Goal: Transaction & Acquisition: Obtain resource

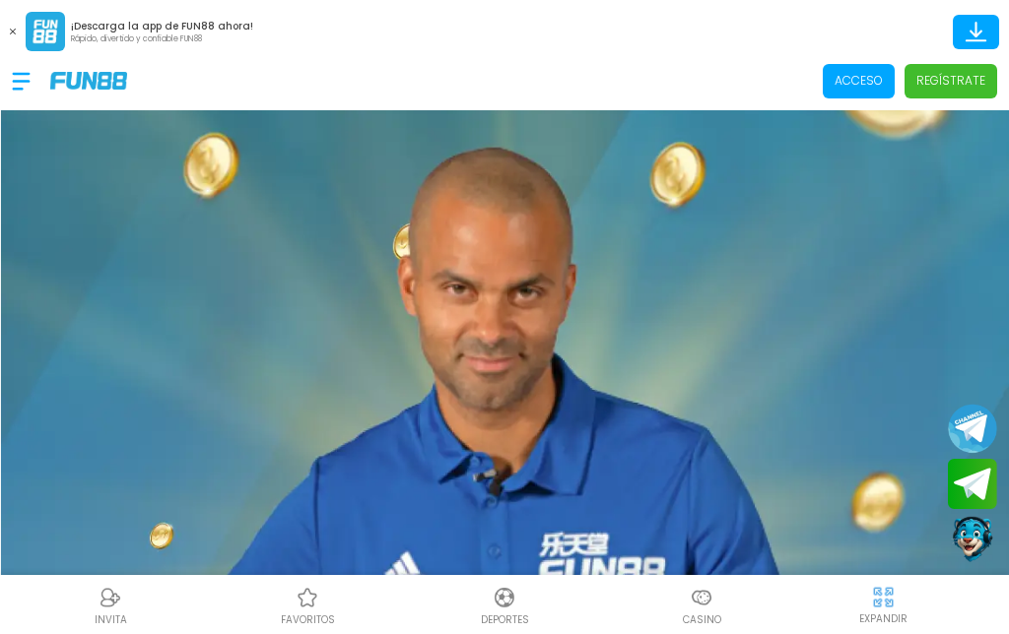
click at [860, 82] on p "Acceso" at bounding box center [858, 81] width 48 height 18
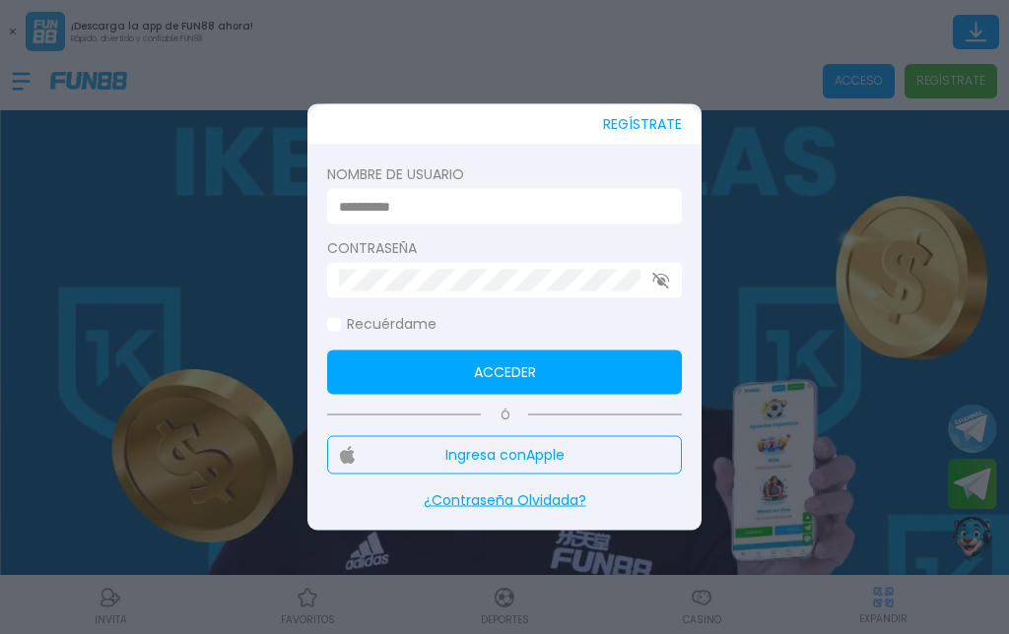
click at [587, 190] on div at bounding box center [504, 206] width 355 height 35
click at [499, 206] on input at bounding box center [498, 206] width 319 height 21
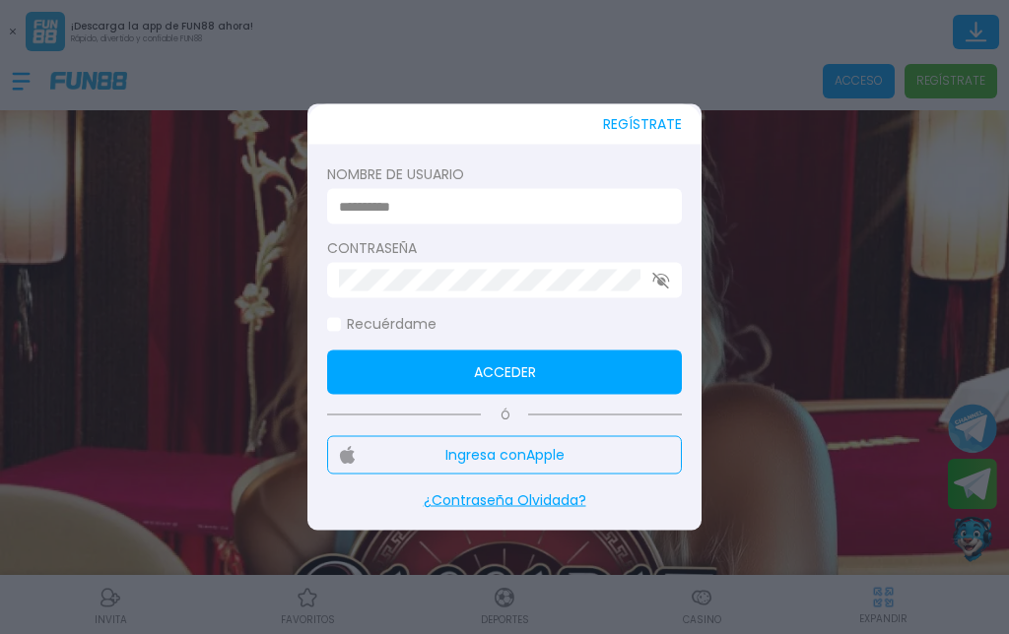
click at [620, 198] on input at bounding box center [498, 206] width 319 height 21
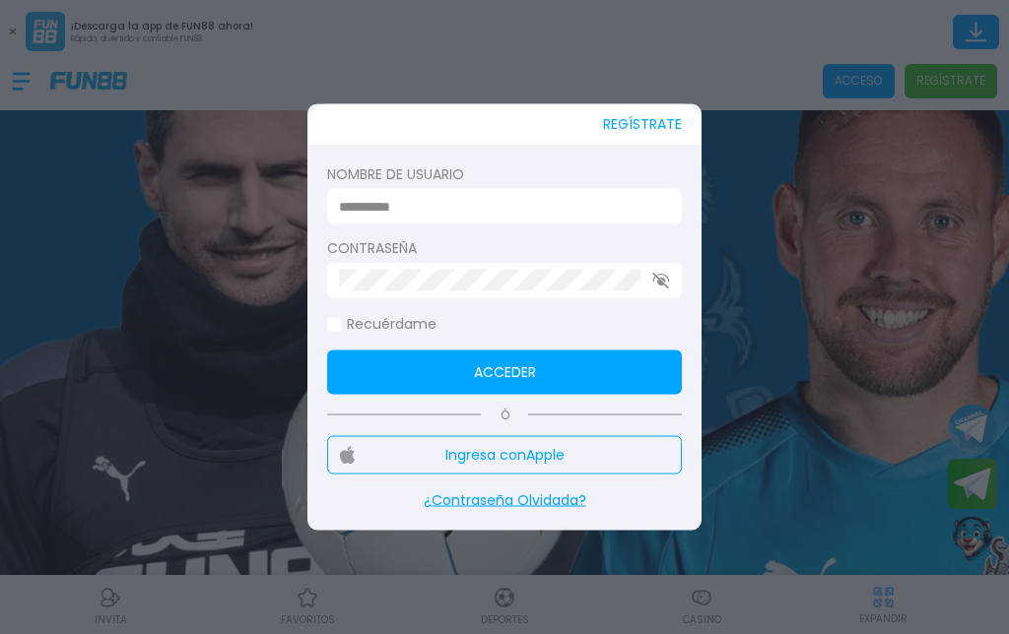
click at [587, 189] on div at bounding box center [504, 206] width 355 height 35
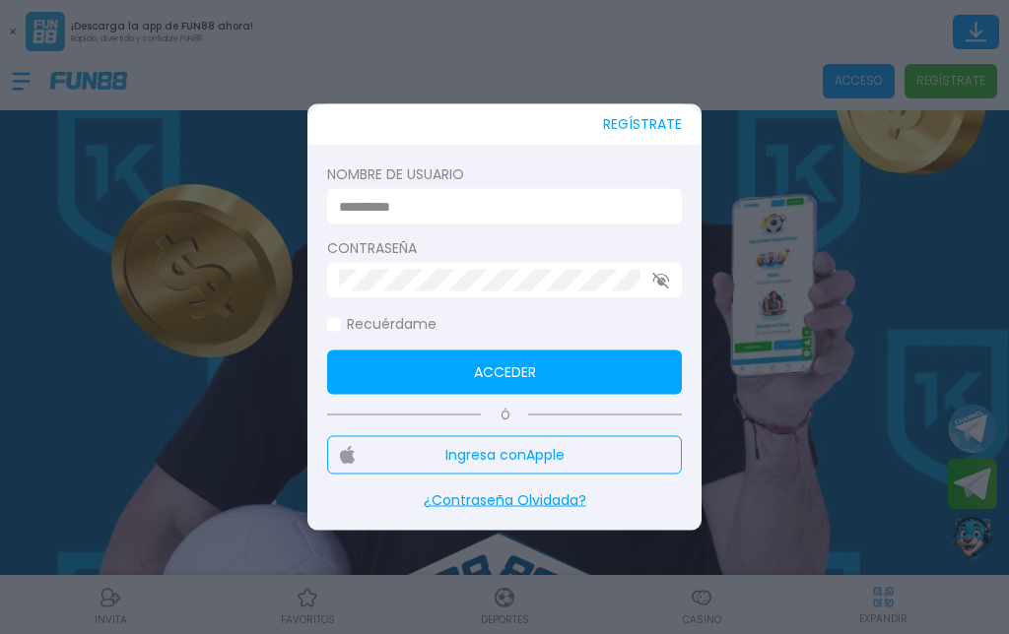
click at [459, 344] on form "Nombre de usuario Contraseña Recuérdame Acceder" at bounding box center [504, 279] width 355 height 230
click at [458, 344] on form "Nombre de usuario Contraseña Recuérdame Acceder" at bounding box center [504, 279] width 355 height 230
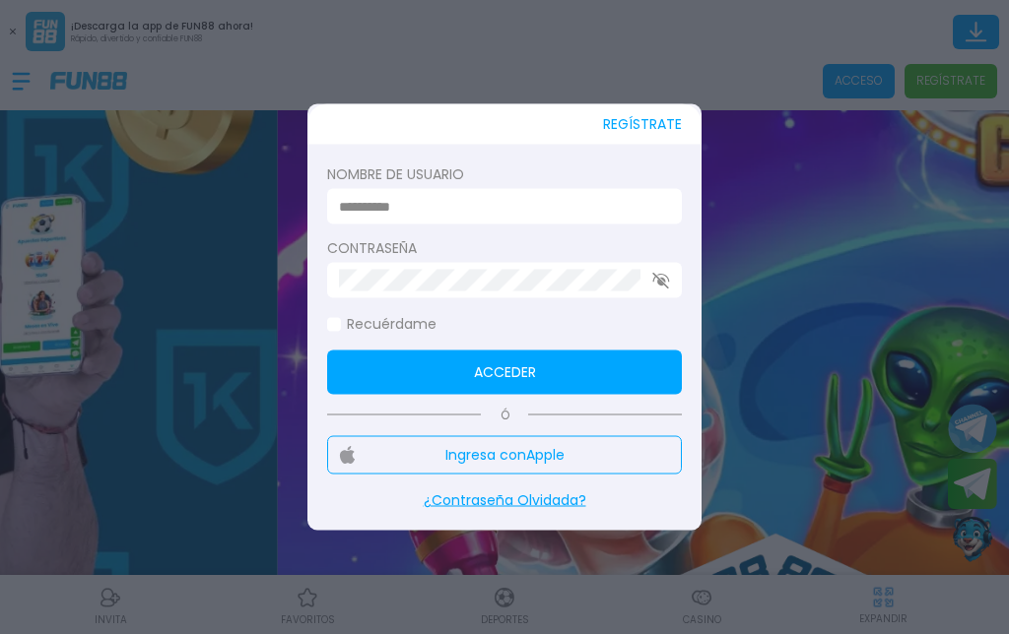
click at [336, 316] on label "Recuérdame" at bounding box center [381, 324] width 109 height 21
click at [514, 355] on button "Acceder" at bounding box center [504, 373] width 355 height 44
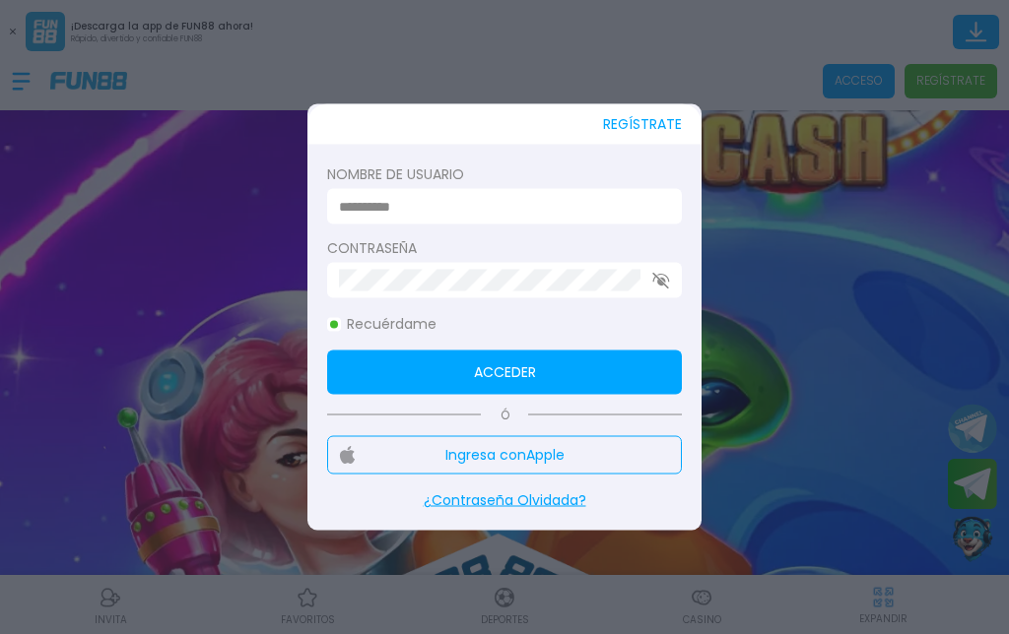
click at [581, 179] on label "Nombre de usuario" at bounding box center [504, 174] width 355 height 21
click at [580, 179] on label "Nombre de usuario" at bounding box center [504, 174] width 355 height 21
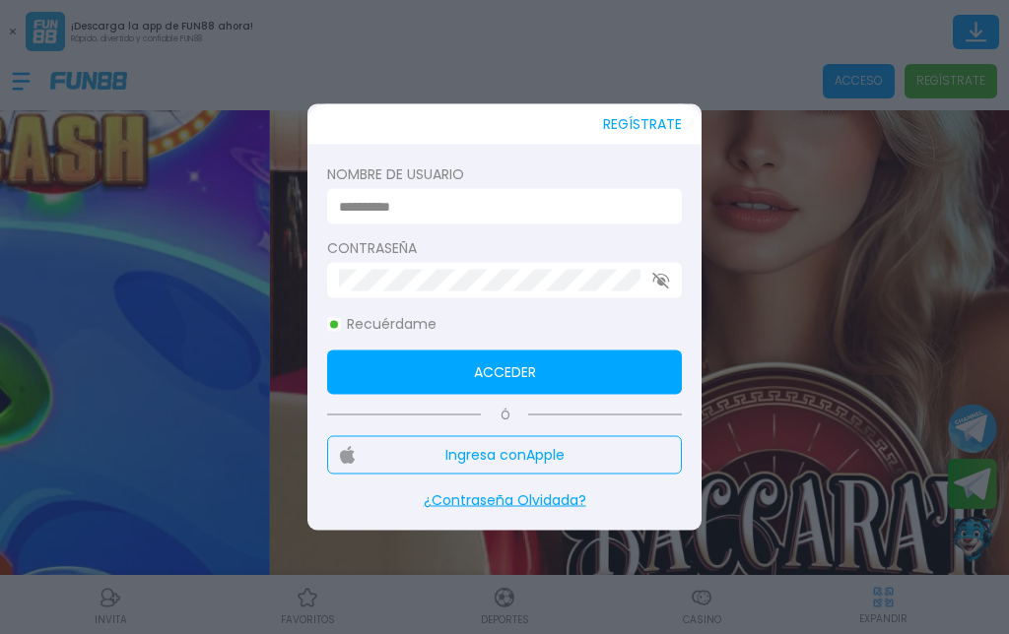
click at [432, 203] on input at bounding box center [498, 206] width 319 height 21
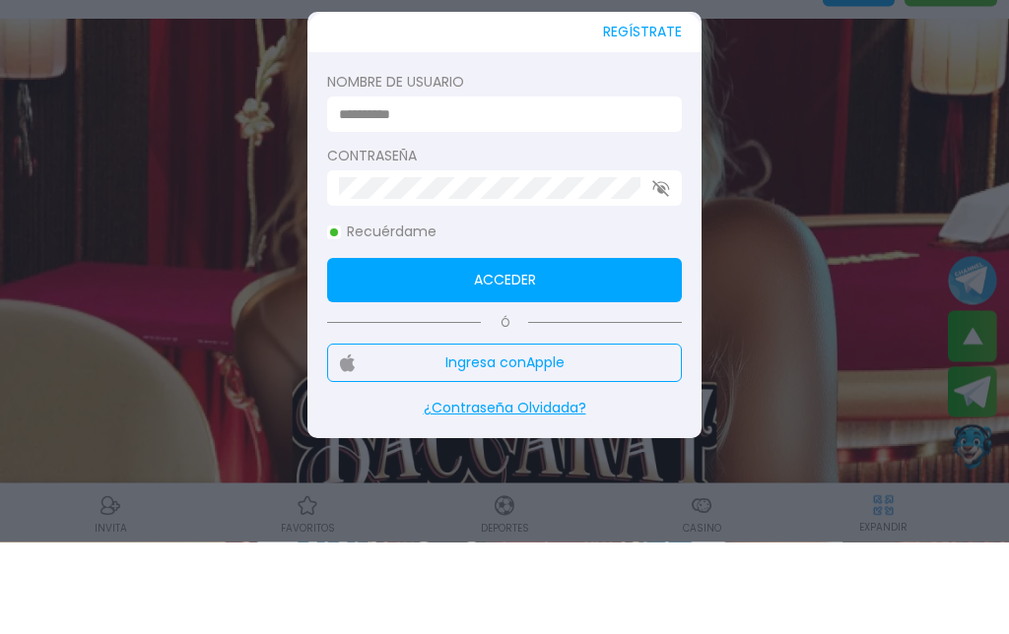
type input "**********"
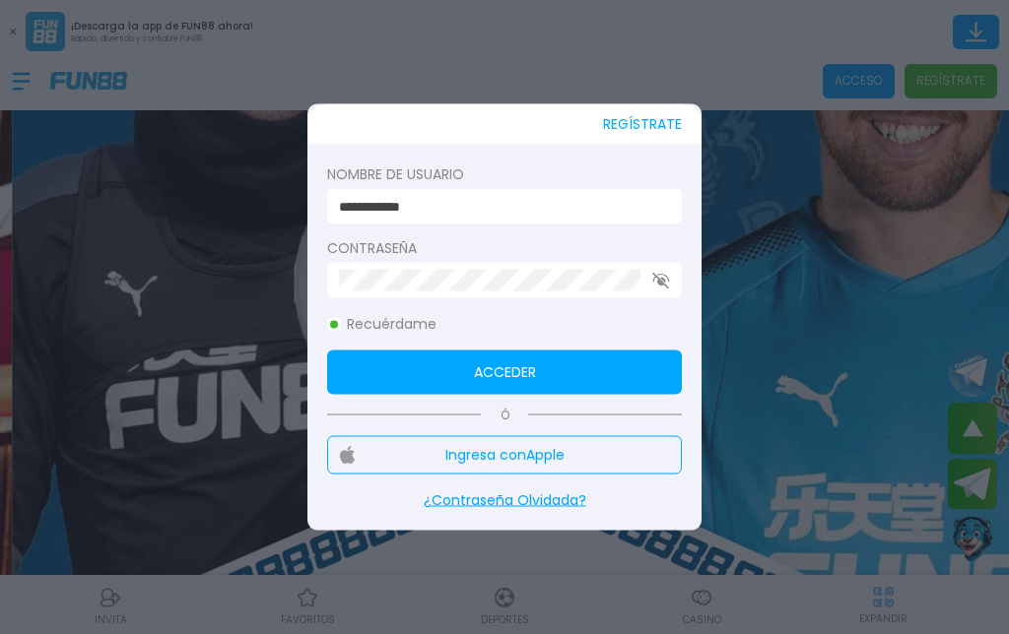
click at [652, 354] on button "Acceder" at bounding box center [504, 373] width 355 height 44
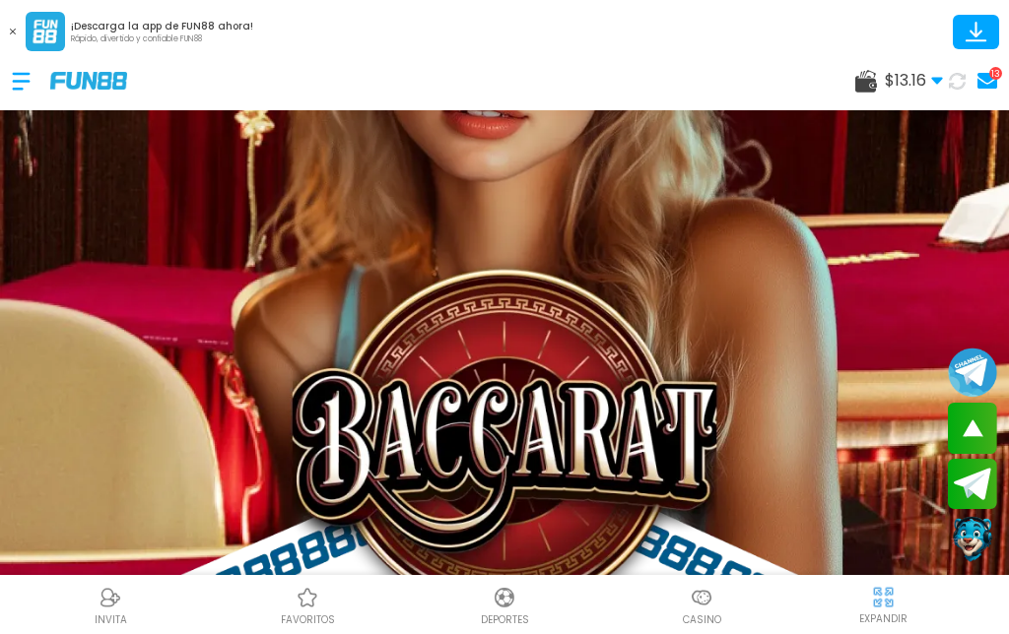
click at [7, 76] on div "$ 13.16 Dinero Real $ 13.16 Depósito Retiro 13" at bounding box center [504, 80] width 1009 height 59
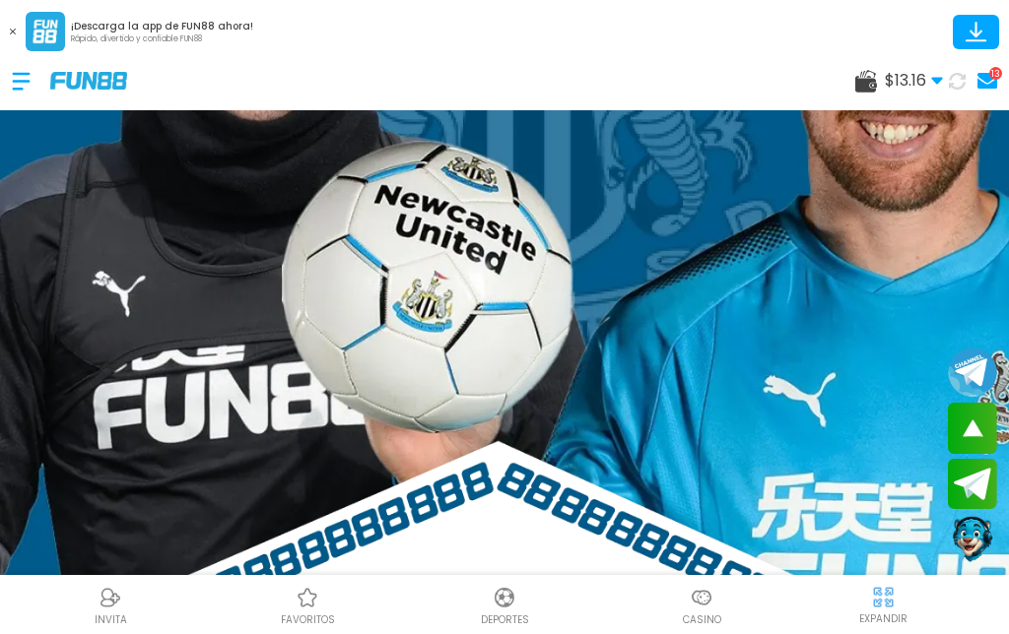
click at [26, 80] on div at bounding box center [31, 81] width 38 height 58
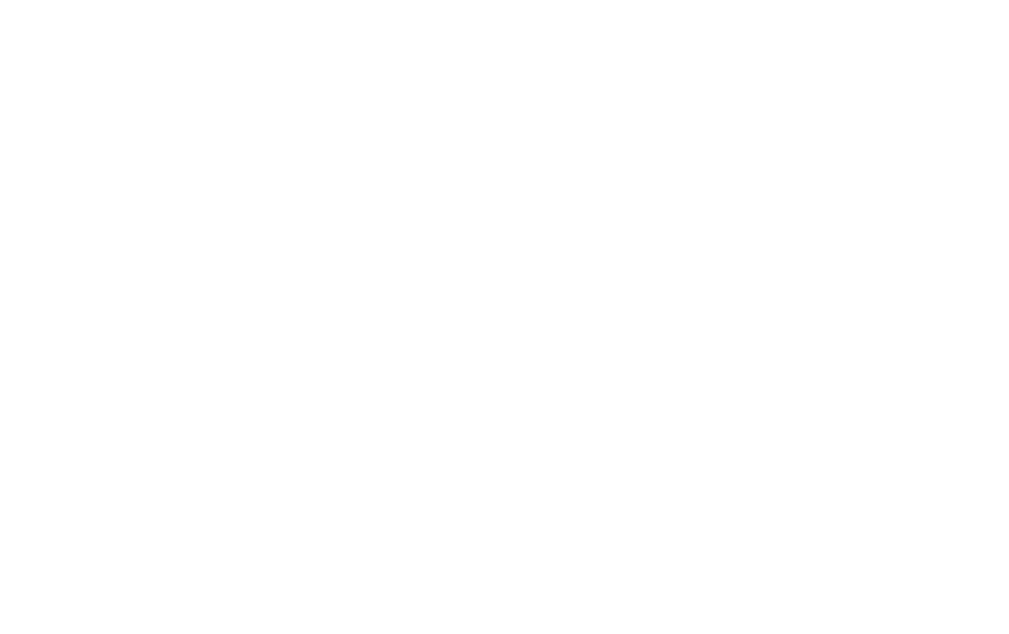
scroll to position [81, 0]
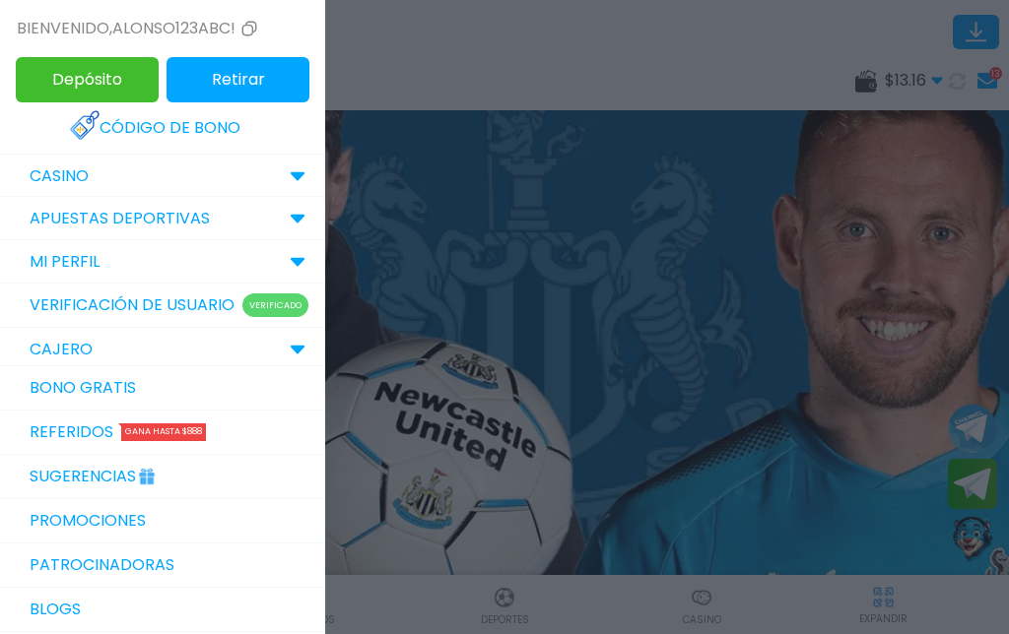
click at [206, 380] on link "Bono Gratis" at bounding box center [162, 388] width 325 height 44
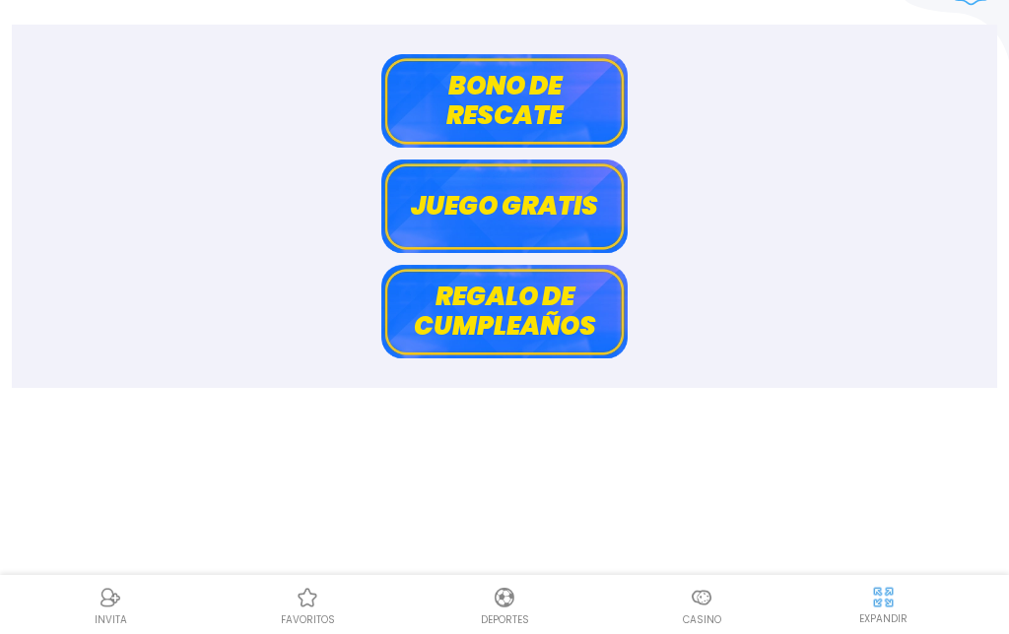
click at [561, 70] on button "Bono de rescate" at bounding box center [504, 101] width 246 height 94
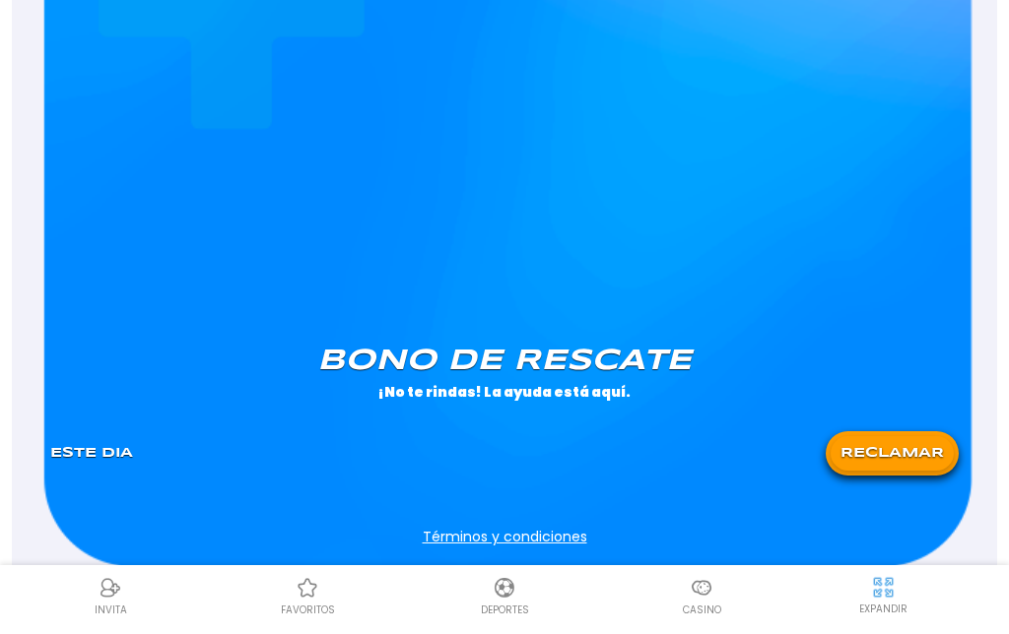
scroll to position [1445, 0]
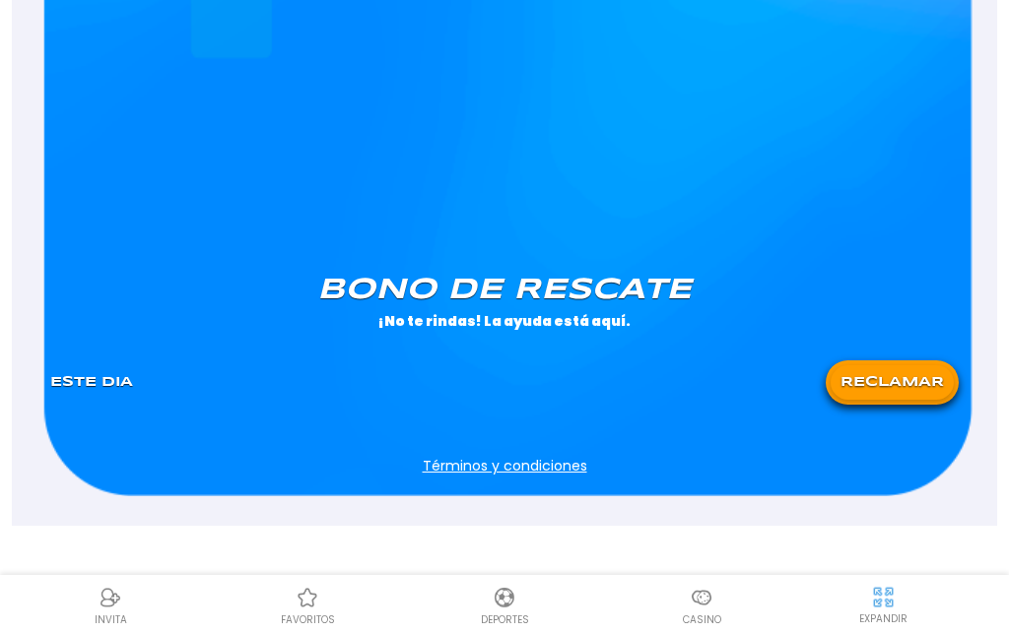
click at [914, 391] on button "RECLAMAR" at bounding box center [891, 382] width 123 height 34
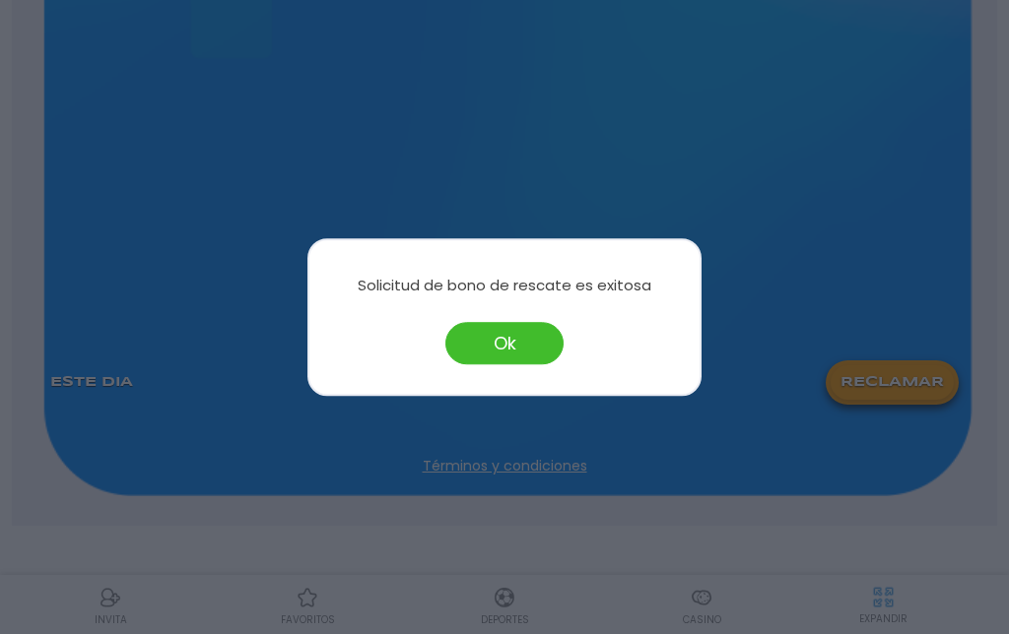
click at [703, 599] on div at bounding box center [504, 317] width 1009 height 634
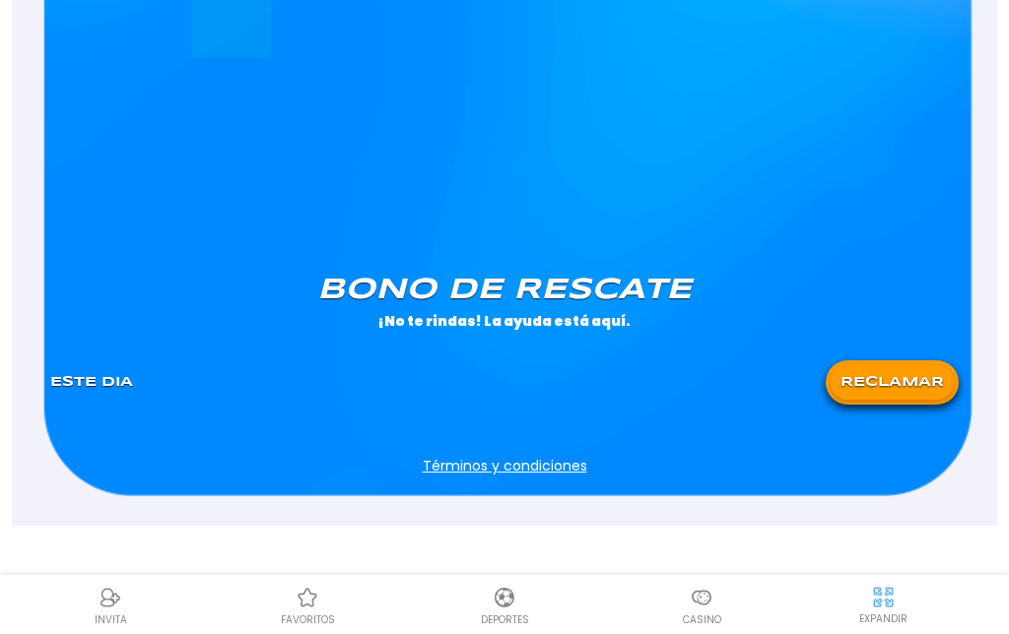
click at [699, 600] on img at bounding box center [702, 598] width 24 height 24
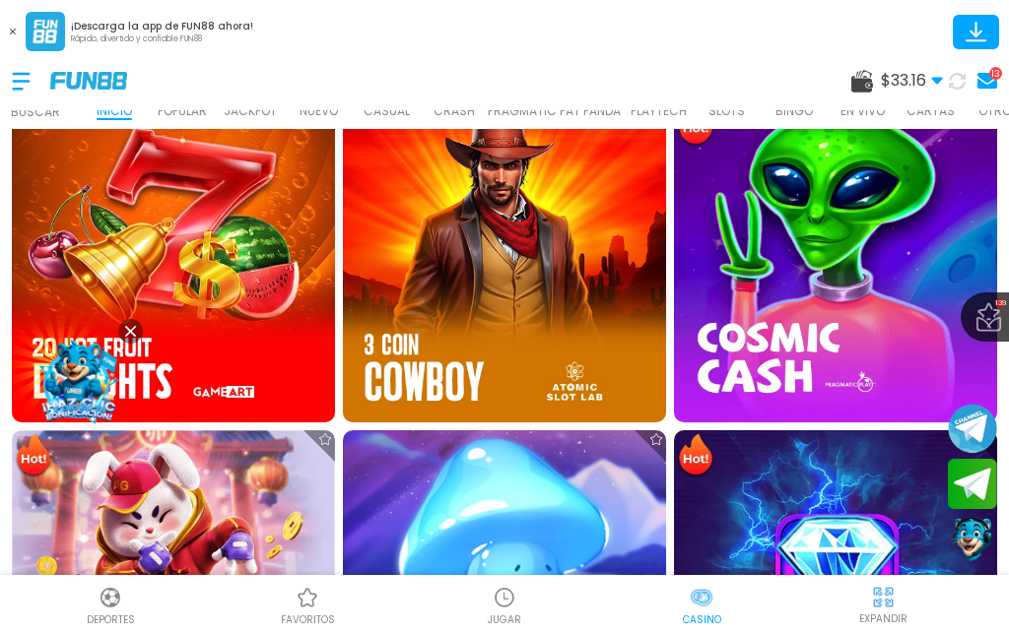
scroll to position [986, 0]
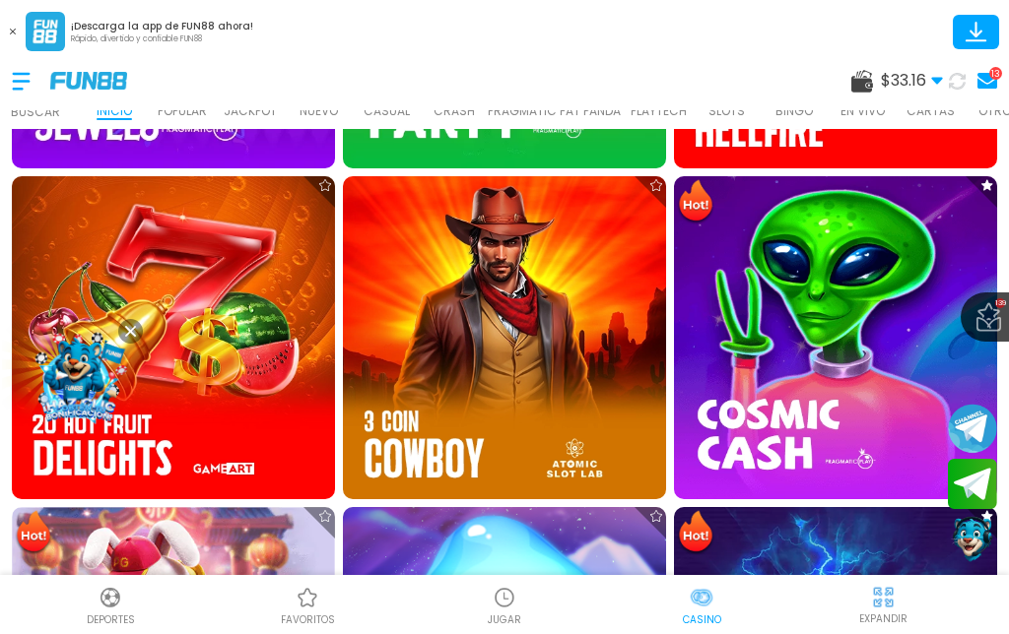
click at [809, 295] on img at bounding box center [835, 337] width 323 height 323
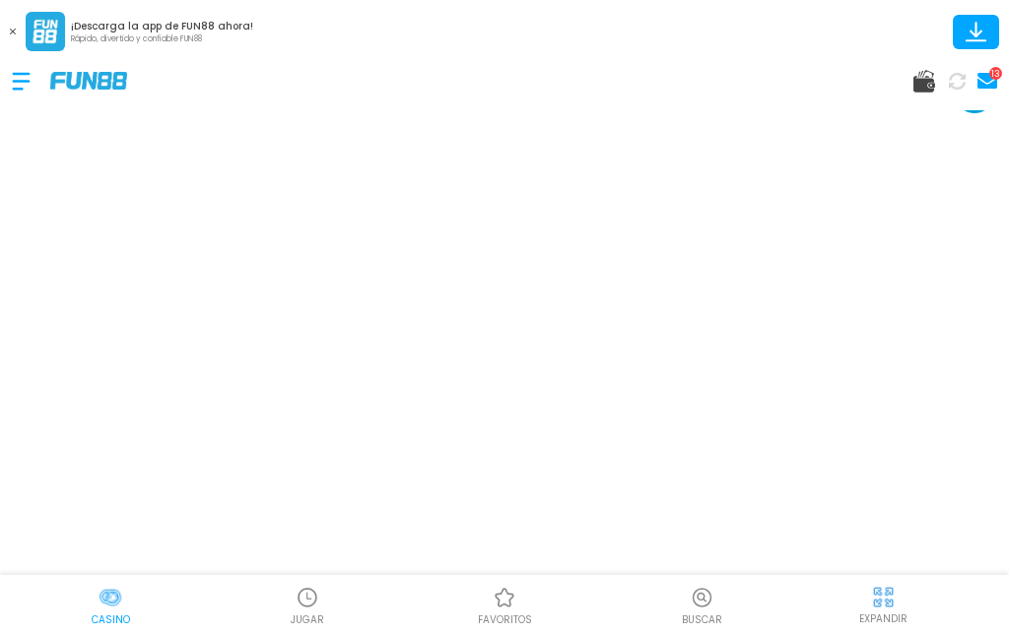
click at [3, 42] on button at bounding box center [13, 32] width 26 height 26
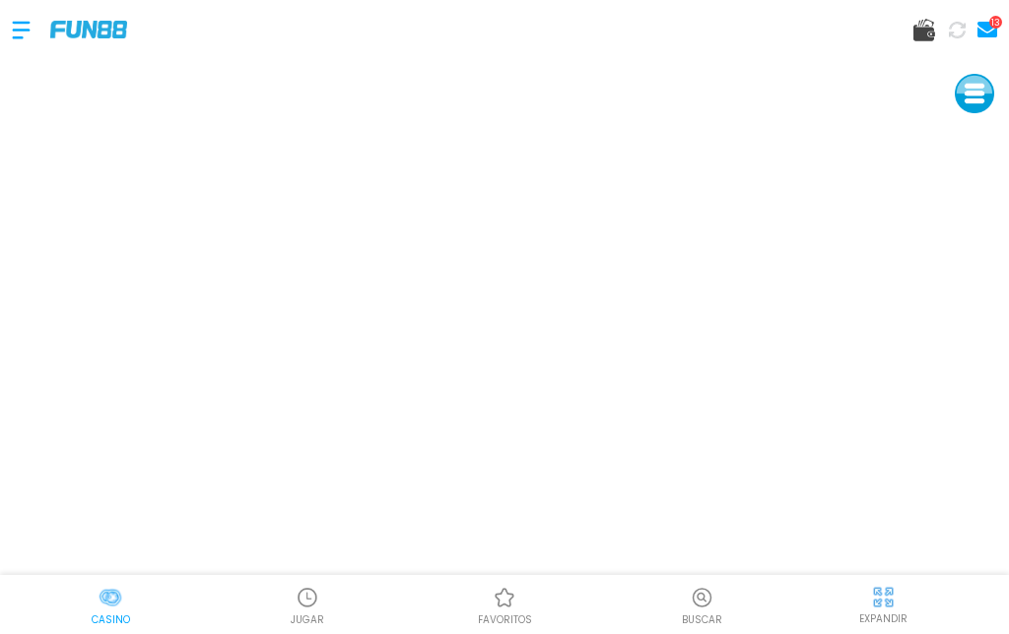
click at [879, 608] on img at bounding box center [883, 597] width 25 height 25
